Goal: Navigation & Orientation: Find specific page/section

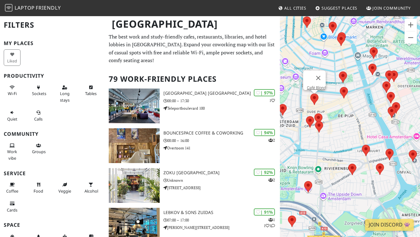
click at [310, 94] on area at bounding box center [310, 94] width 0 height 0
click at [314, 85] on link "Café Blond" at bounding box center [316, 87] width 19 height 5
click at [305, 124] on div "To navigate, press the arrow keys. Café Blond" at bounding box center [350, 134] width 140 height 237
click at [306, 124] on img at bounding box center [310, 121] width 8 height 11
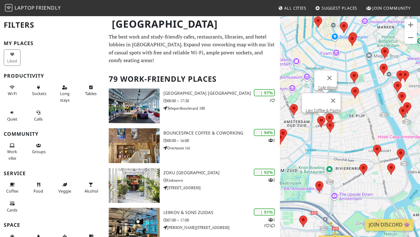
click at [317, 116] on area at bounding box center [317, 116] width 0 height 0
click at [316, 108] on link "Liev Coffee & Pastry" at bounding box center [322, 110] width 35 height 5
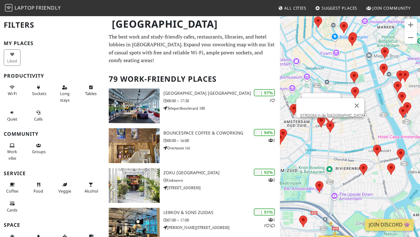
click at [326, 121] on area at bounding box center [326, 121] width 0 height 0
click at [351, 87] on area at bounding box center [351, 87] width 0 height 0
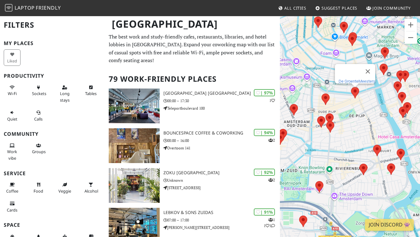
click at [355, 79] on link "De GroenteMeesters" at bounding box center [357, 81] width 37 height 5
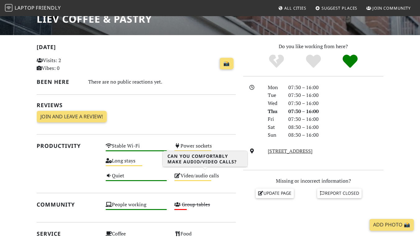
scroll to position [199, 0]
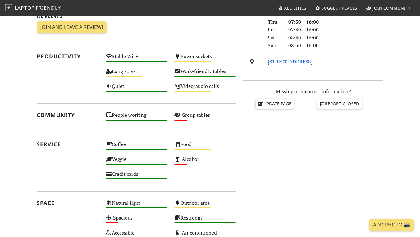
click at [282, 59] on link "Dusartstraat 22H, 1072 HS, Amsterdam" at bounding box center [290, 61] width 45 height 7
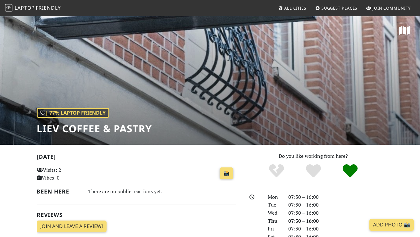
scroll to position [0, 0]
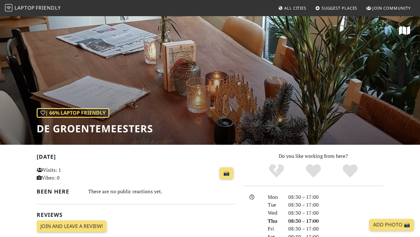
scroll to position [79, 0]
